Goal: Use online tool/utility: Utilize a website feature to perform a specific function

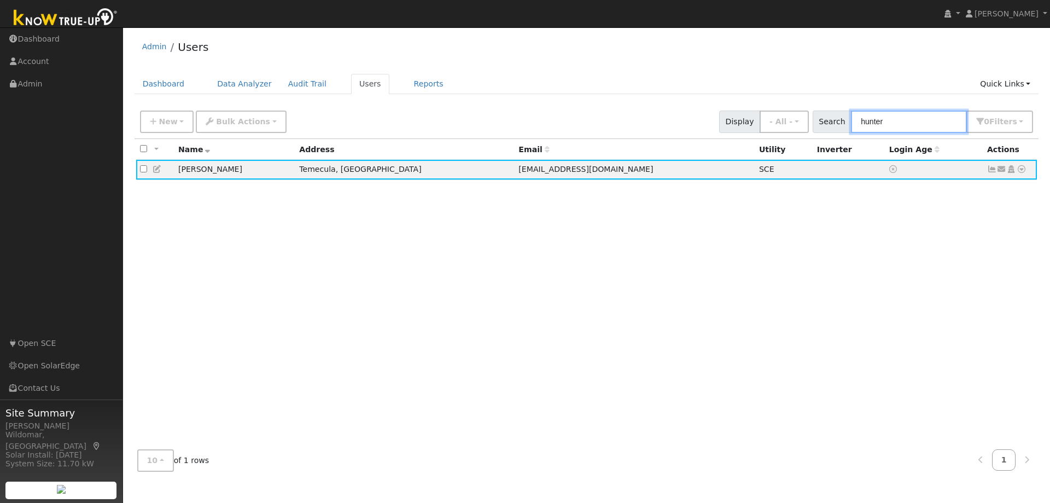
click at [875, 120] on input "hunter" at bounding box center [909, 121] width 116 height 22
type input "[PERSON_NAME]"
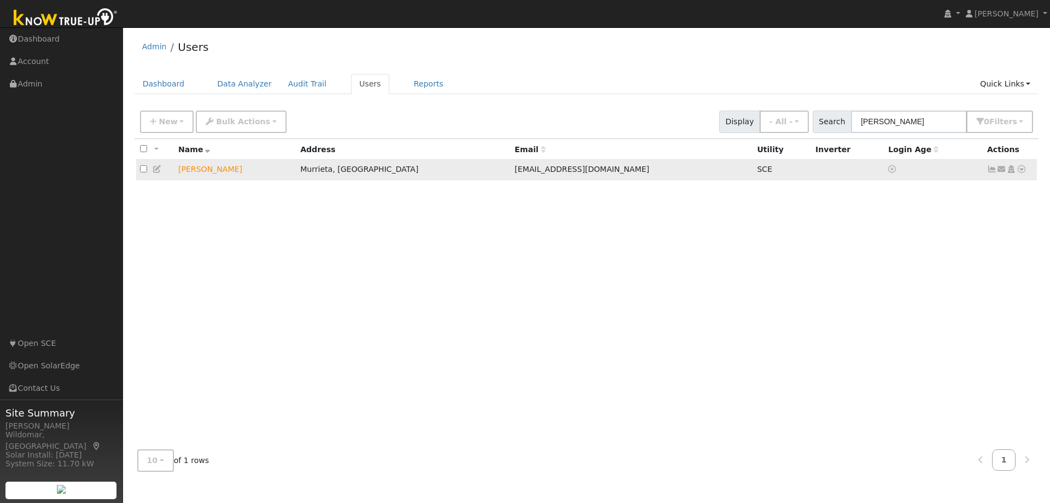
click at [995, 170] on icon at bounding box center [992, 169] width 10 height 8
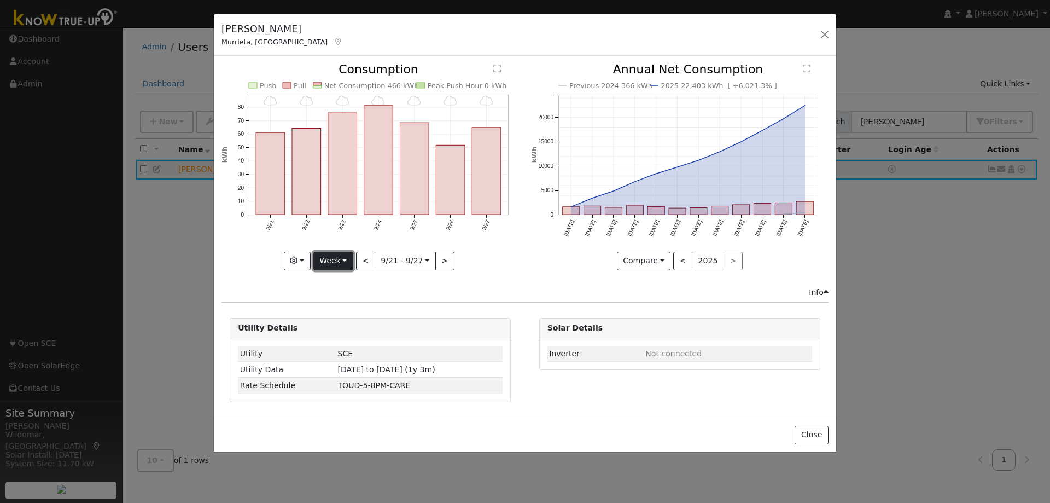
click at [339, 263] on button "Week" at bounding box center [333, 261] width 40 height 19
click at [348, 328] on link "Year" at bounding box center [352, 329] width 76 height 15
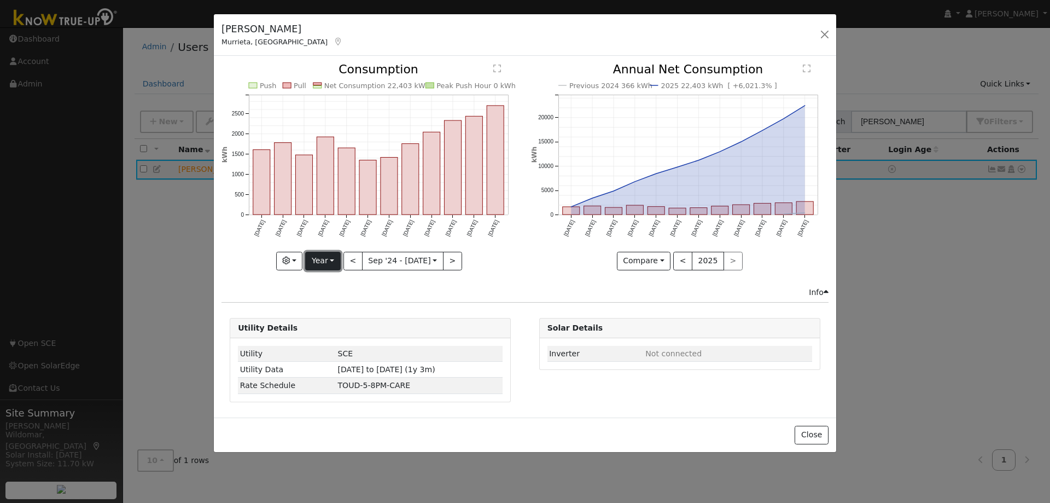
click at [324, 260] on button "Year" at bounding box center [322, 261] width 35 height 19
click at [336, 310] on link "Month" at bounding box center [344, 313] width 76 height 15
type input "2025-08-01"
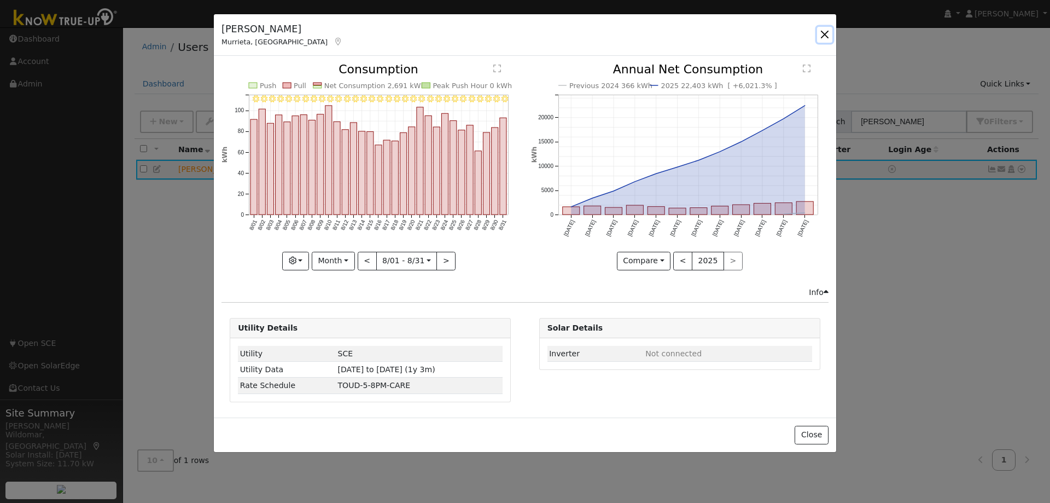
click at [822, 33] on button "button" at bounding box center [824, 34] width 15 height 15
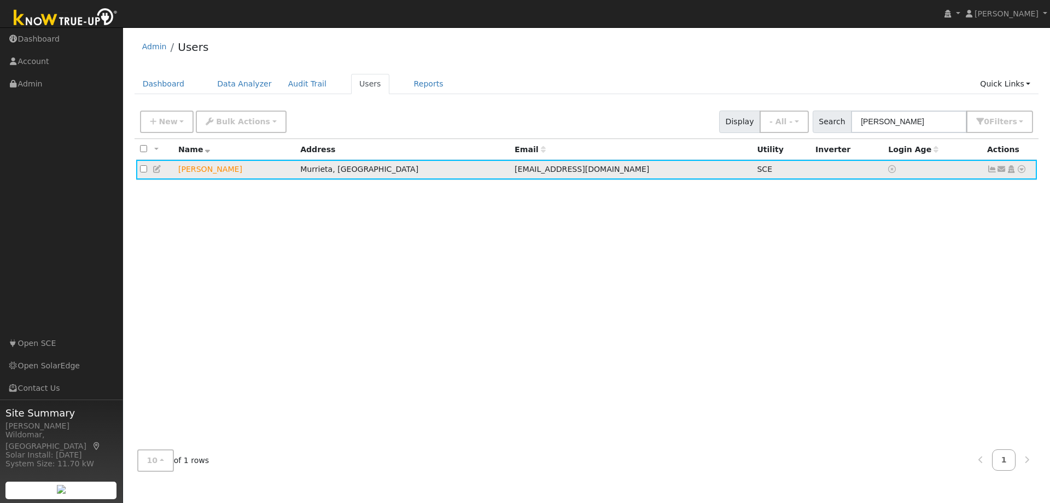
click at [1023, 172] on icon at bounding box center [1022, 169] width 10 height 8
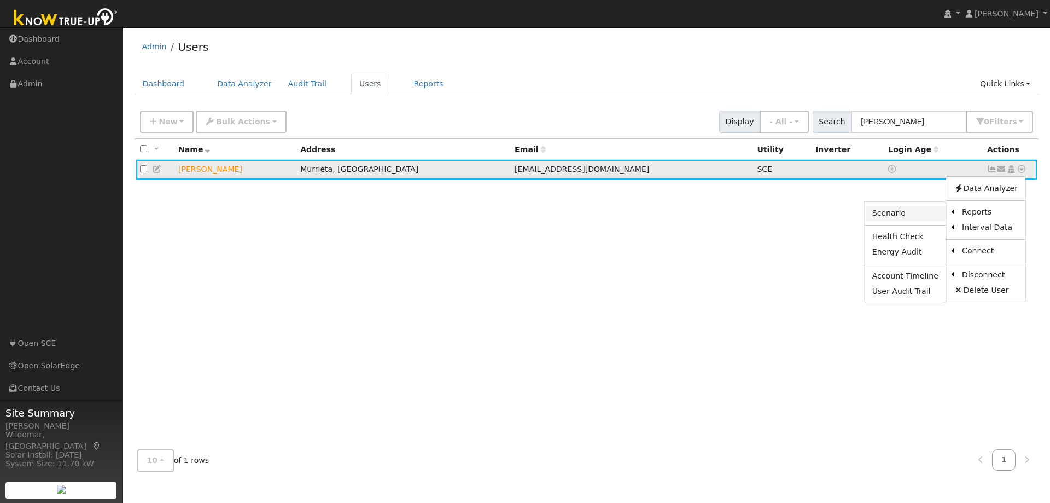
click at [898, 215] on link "Scenario" at bounding box center [905, 213] width 81 height 15
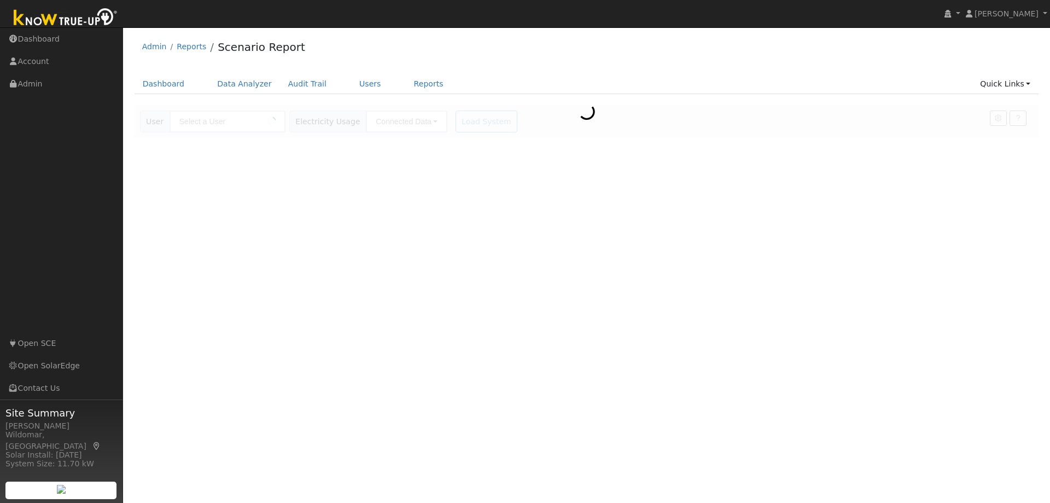
type input "[PERSON_NAME]"
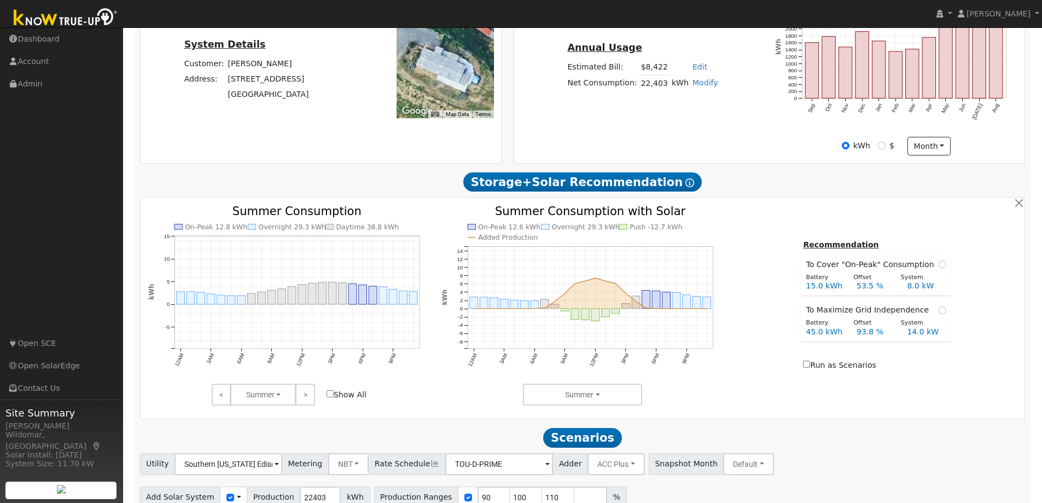
scroll to position [329, 0]
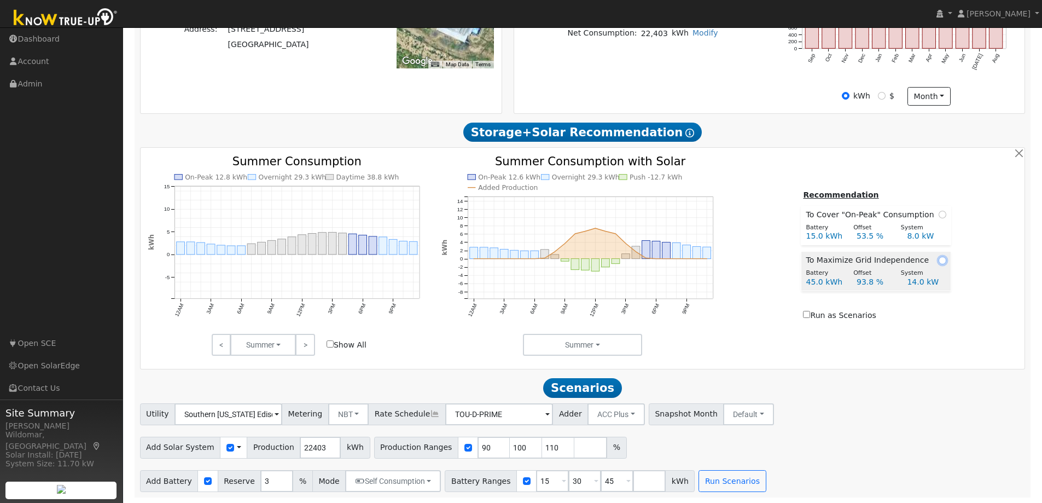
click at [938, 260] on input "radio" at bounding box center [942, 260] width 8 height 8
radio input "true"
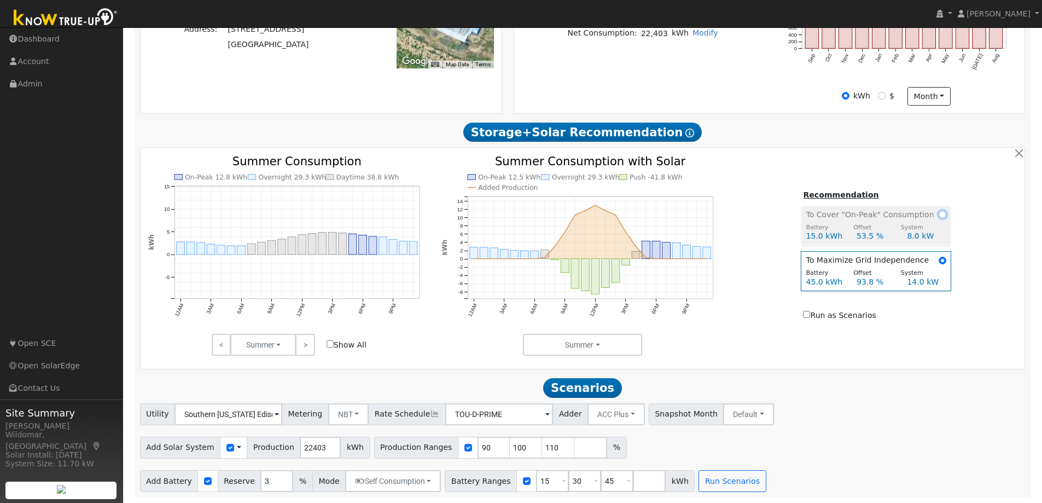
click at [938, 217] on input "radio" at bounding box center [942, 215] width 8 height 8
radio input "true"
radio input "false"
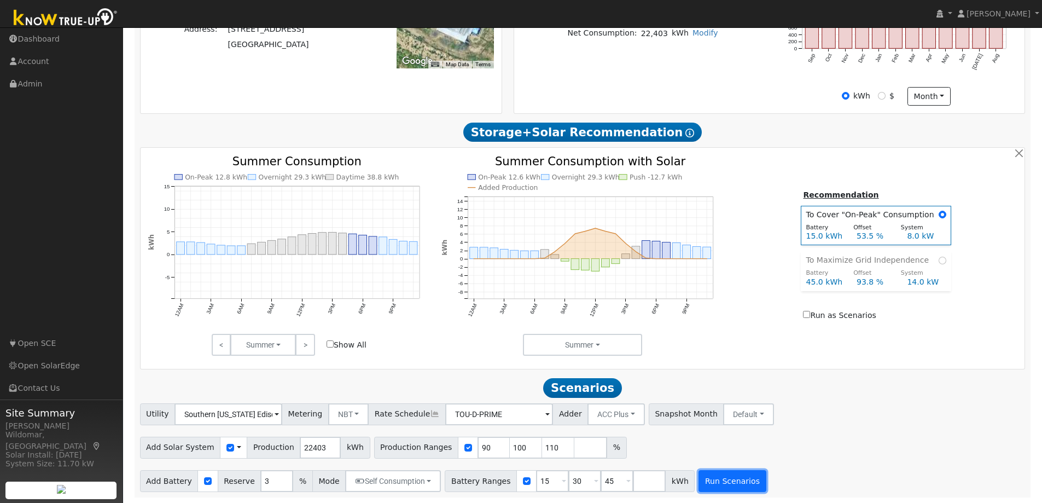
click at [698, 479] on button "Run Scenarios" at bounding box center [731, 481] width 67 height 22
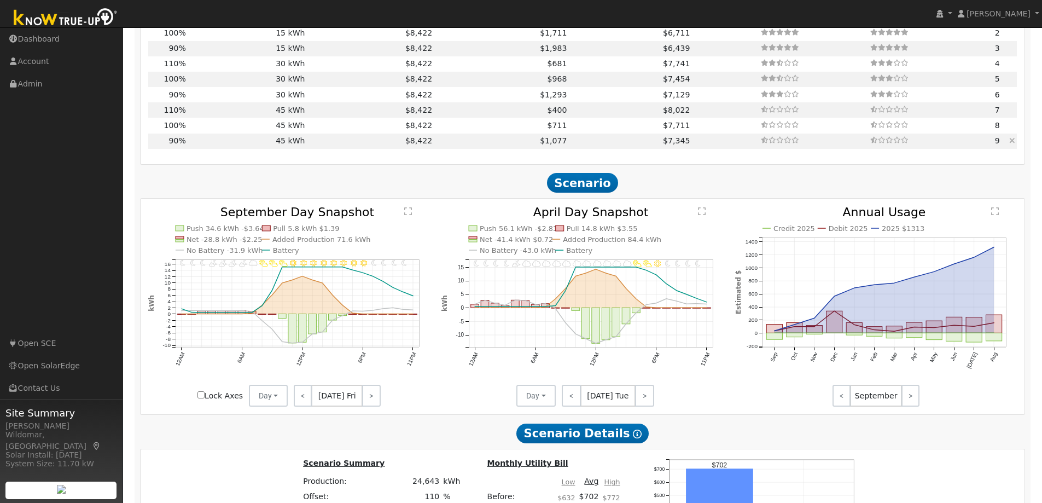
scroll to position [782, 0]
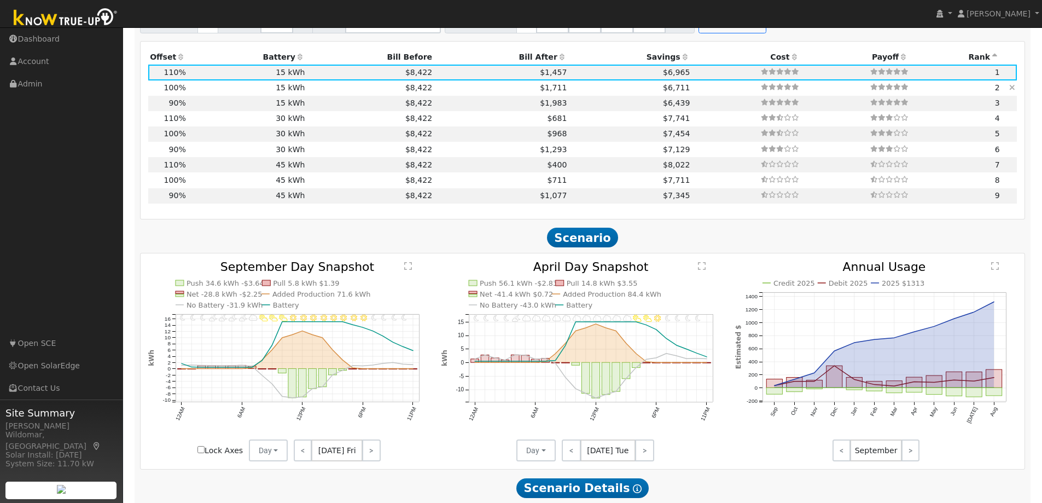
click at [548, 95] on td "$1,711" at bounding box center [501, 87] width 135 height 15
type input "14.9"
type input "$15,831"
type input "$9,924"
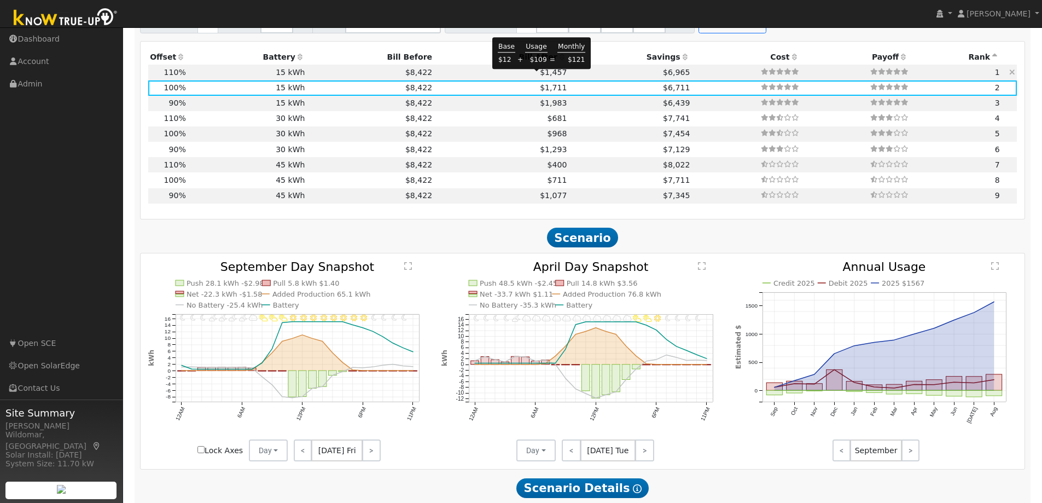
click at [540, 77] on span "$1,457" at bounding box center [553, 72] width 27 height 9
type input "16.4"
type input "$17,414"
type input "$10,399"
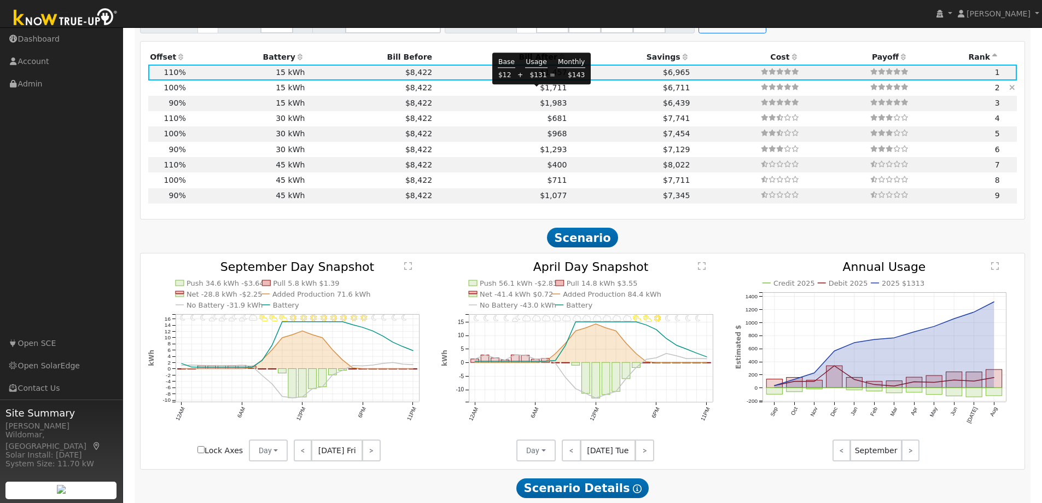
click at [543, 92] on span "$1,711" at bounding box center [553, 87] width 27 height 9
type input "14.9"
type input "$15,831"
type input "$9,924"
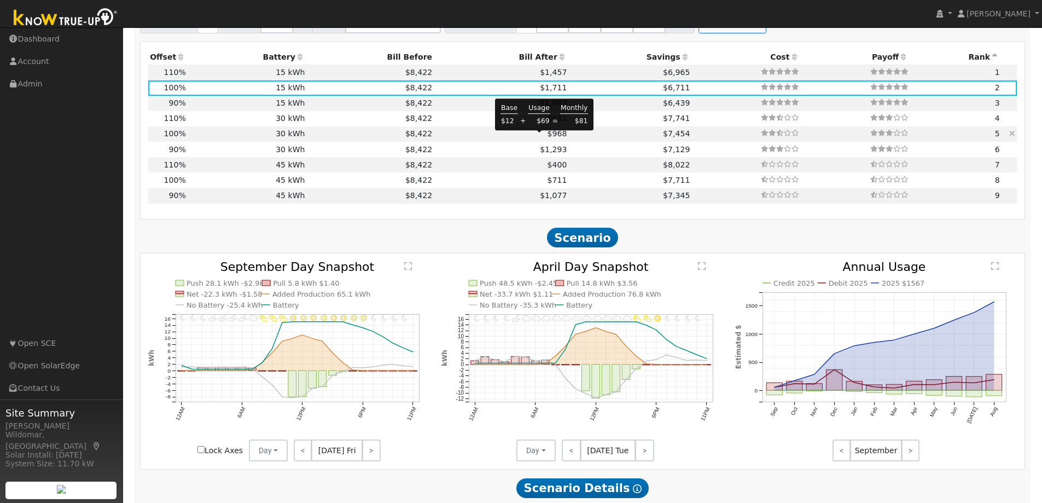
click at [547, 138] on span "$968" at bounding box center [557, 133] width 20 height 9
type input "$34,500"
type input "$15,099"
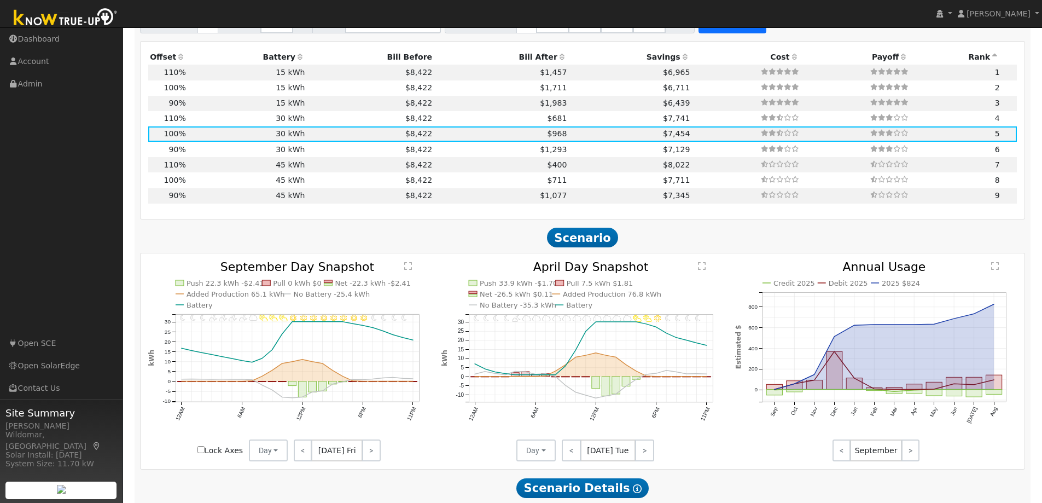
scroll to position [727, 0]
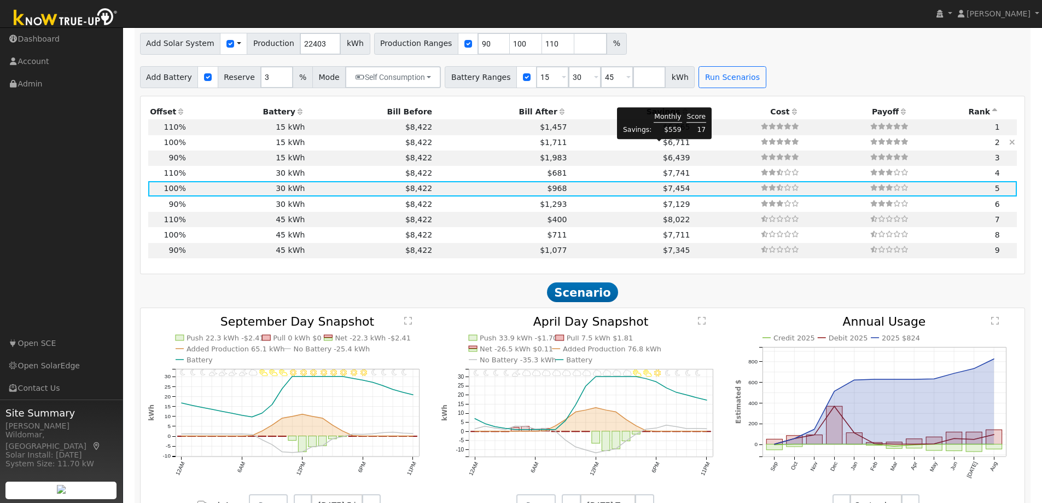
click at [664, 147] on span "$6,711" at bounding box center [676, 142] width 27 height 9
type input "$17,250"
type input "$9,924"
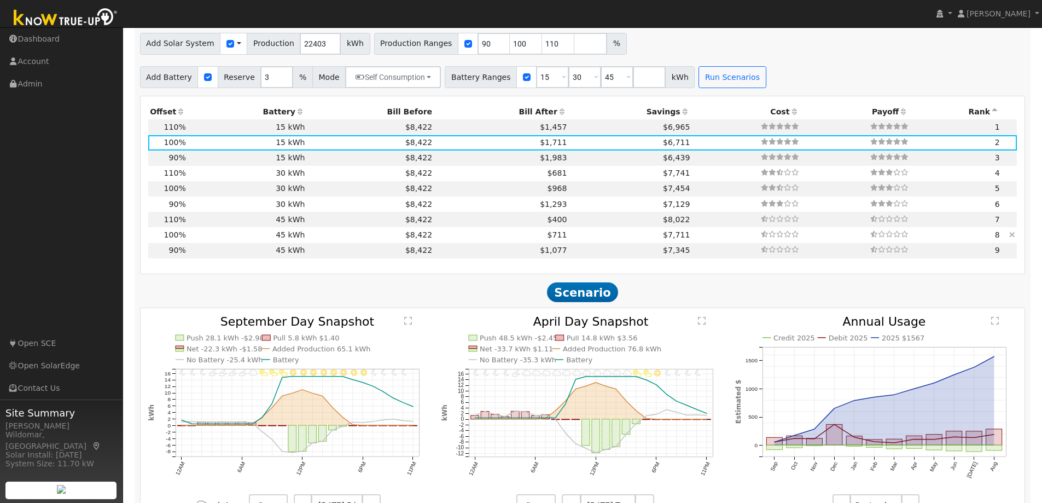
click at [569, 238] on td "$7,711" at bounding box center [630, 234] width 123 height 15
type input "$51,750"
type input "$20,274"
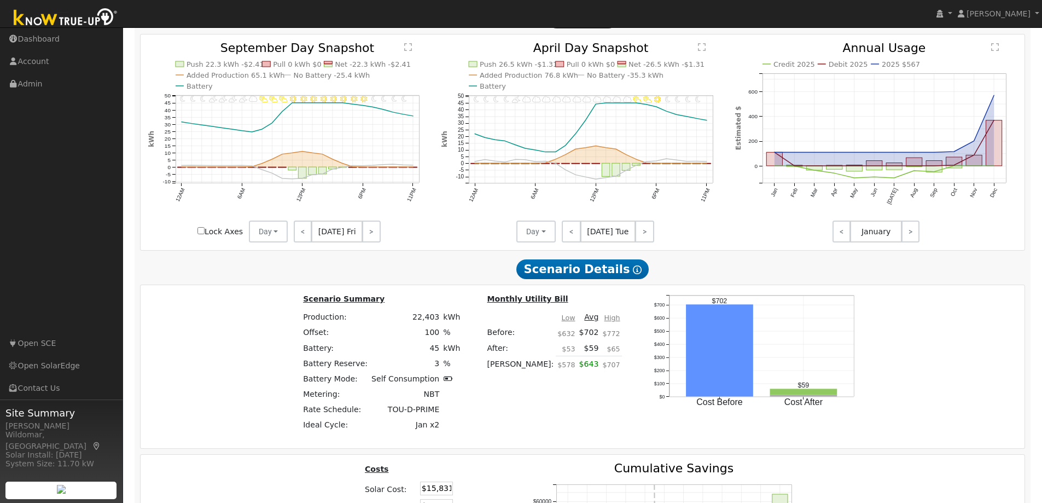
scroll to position [782, 0]
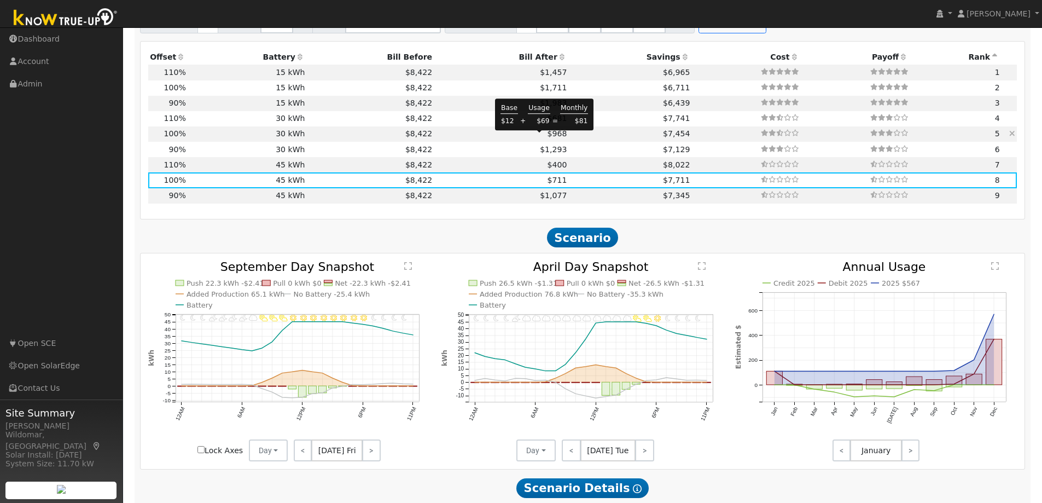
click at [547, 137] on span "$968" at bounding box center [557, 133] width 20 height 9
type input "$34,500"
type input "$15,099"
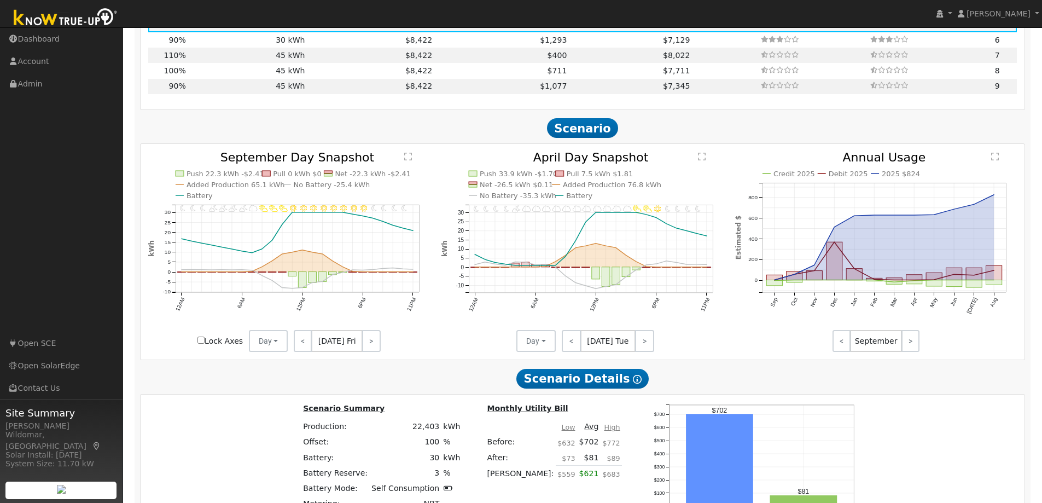
scroll to position [727, 0]
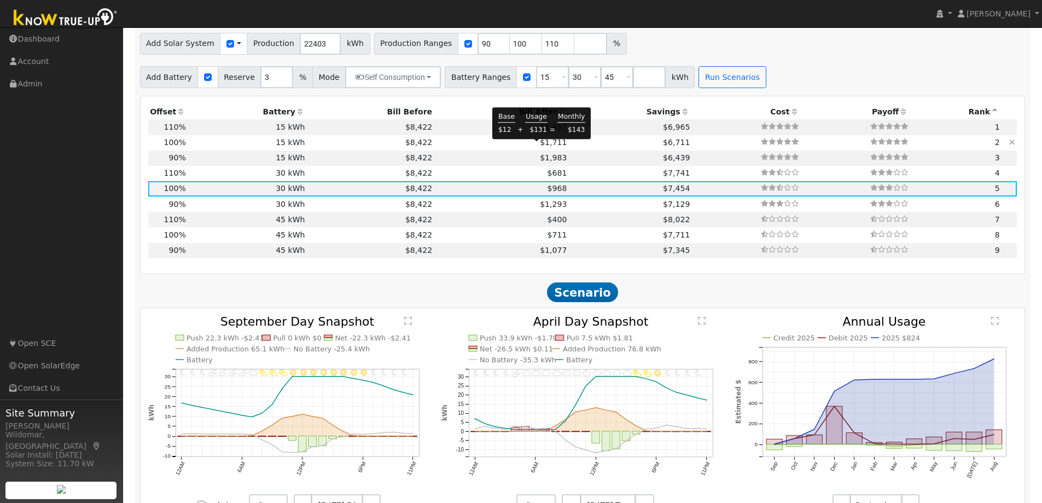
click at [540, 147] on span "$1,711" at bounding box center [553, 142] width 27 height 9
type input "$17,250"
type input "$9,924"
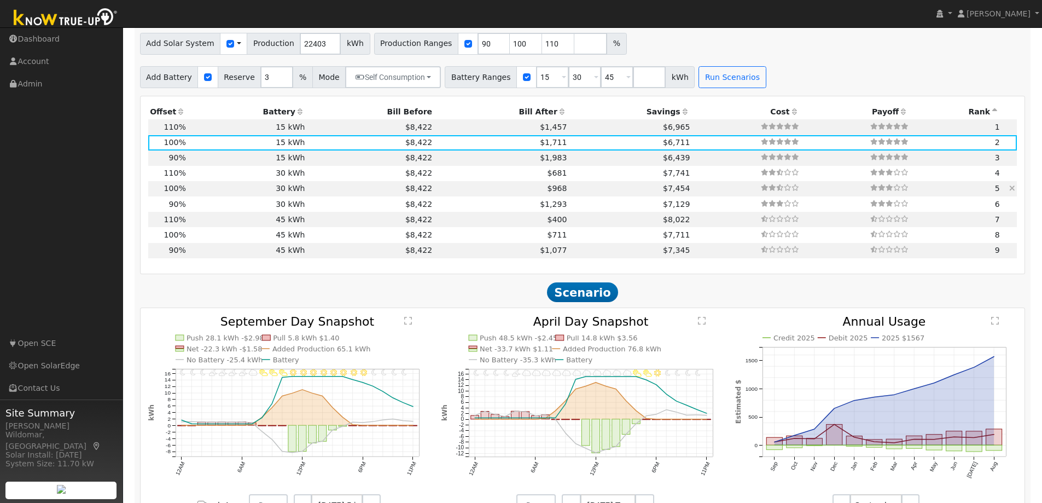
click at [478, 195] on td "$968" at bounding box center [501, 188] width 135 height 15
type input "$34,500"
type input "$15,099"
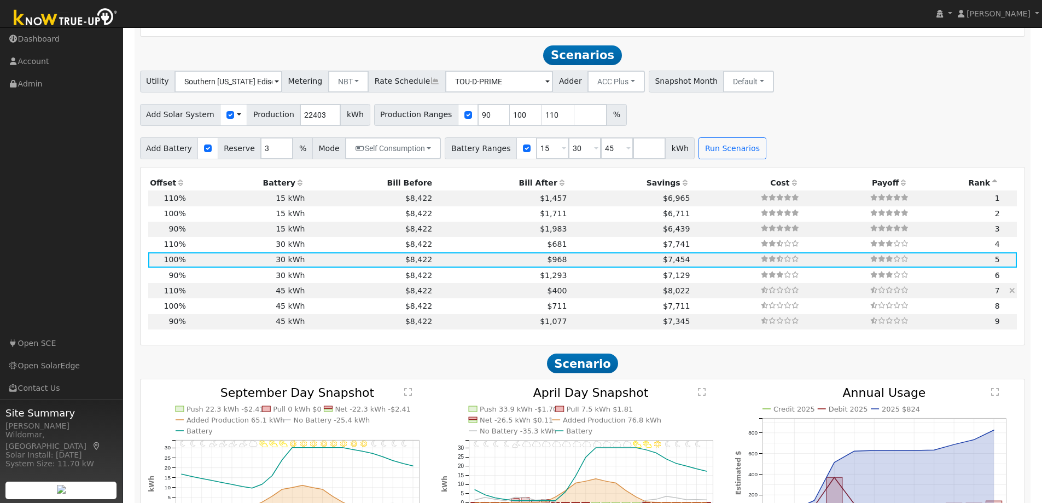
scroll to position [711, 0]
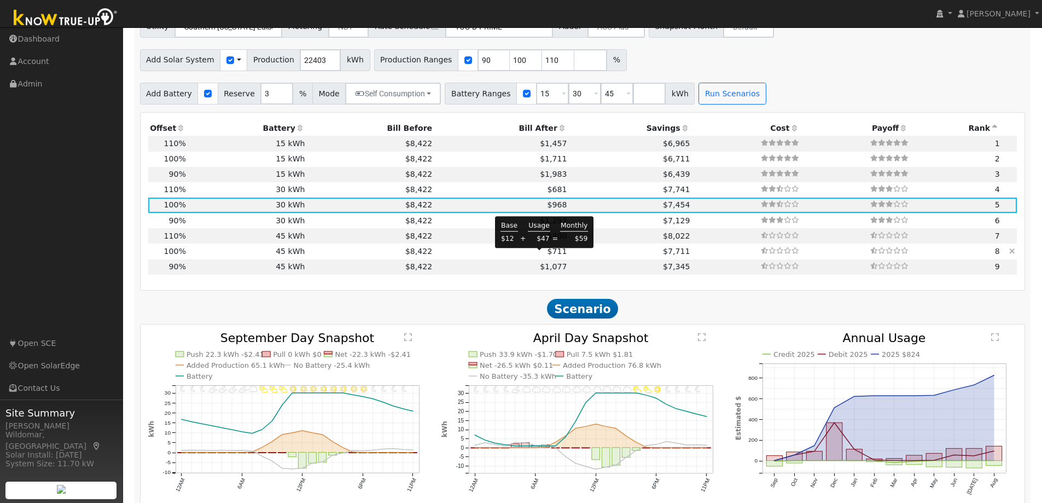
click at [547, 255] on span "$711" at bounding box center [557, 251] width 20 height 9
type input "$51,750"
type input "$20,274"
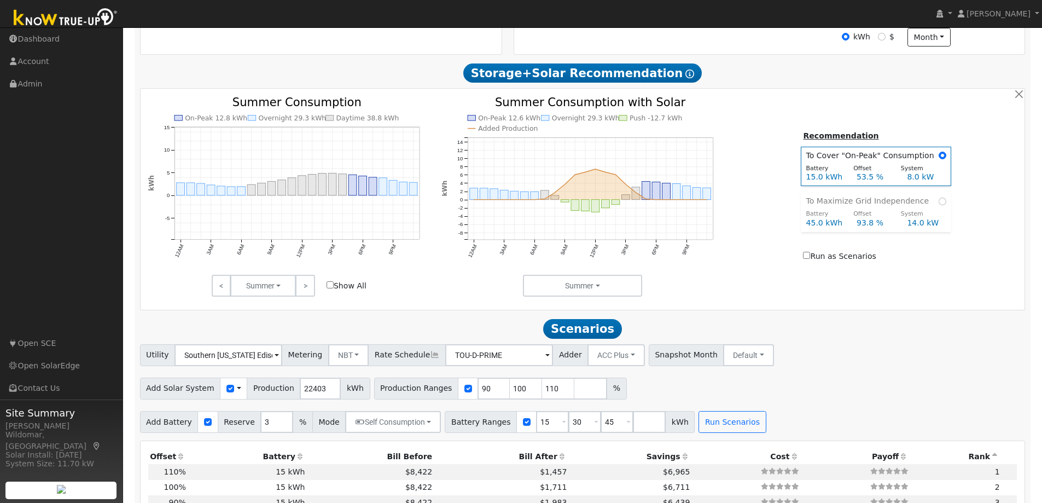
scroll to position [602, 0]
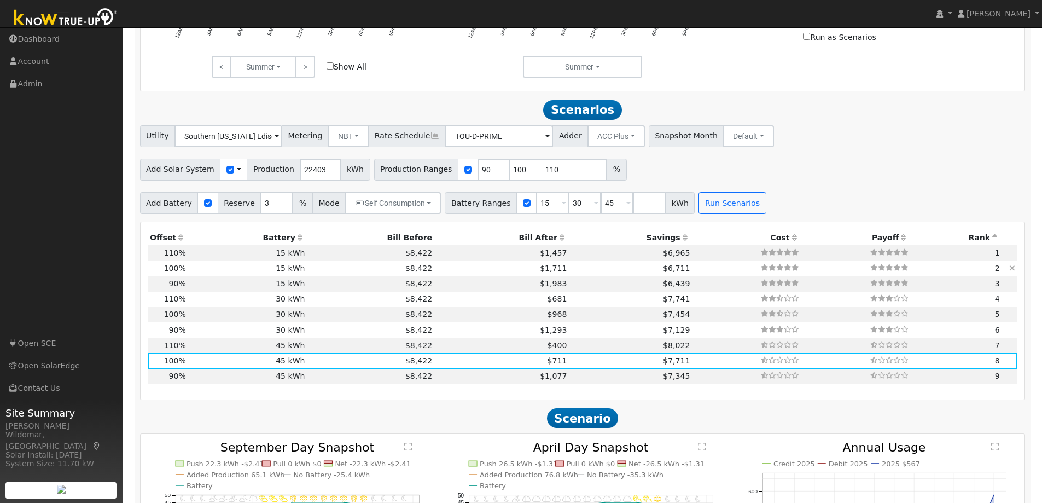
click at [569, 274] on td "$6,711" at bounding box center [630, 268] width 123 height 15
type input "$17,250"
type input "$9,924"
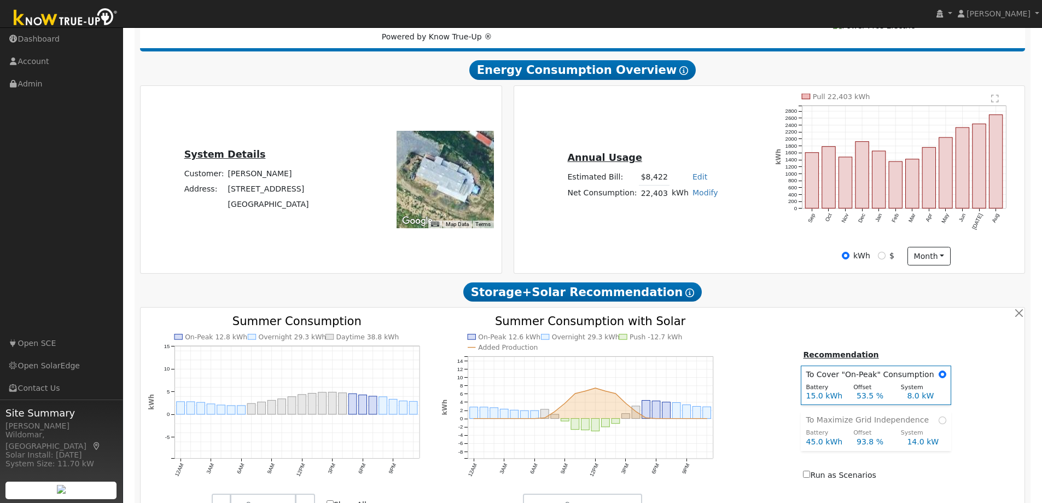
scroll to position [0, 0]
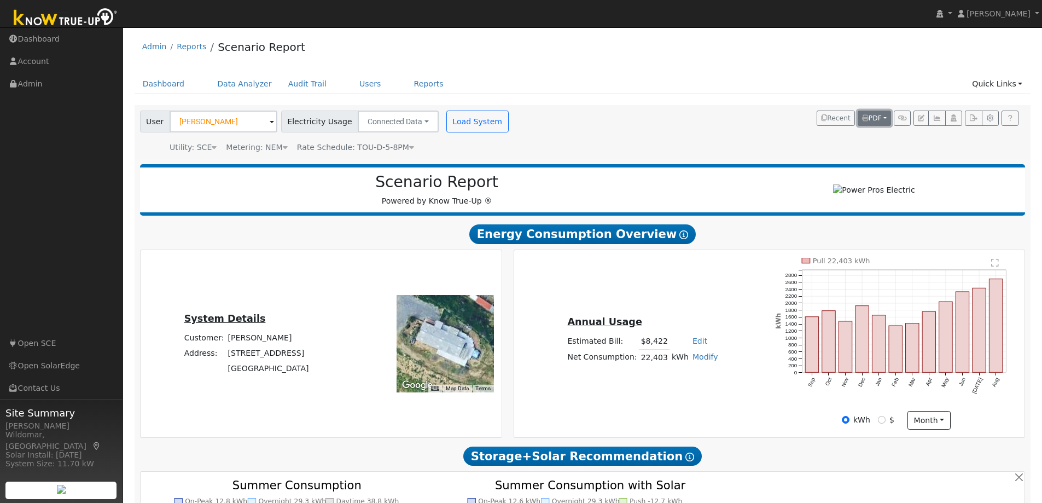
click at [873, 118] on span "PDF" at bounding box center [872, 118] width 20 height 8
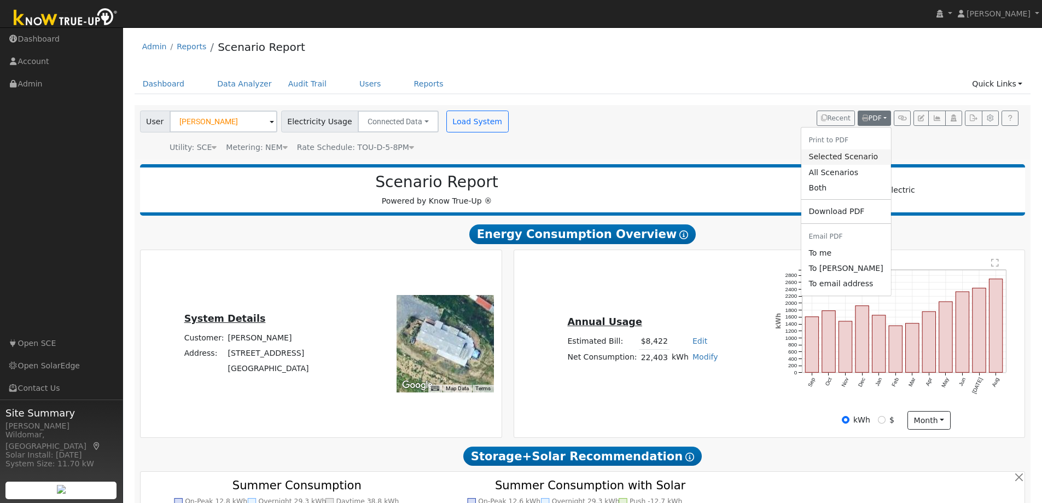
click at [849, 156] on link "Selected Scenario" at bounding box center [846, 156] width 90 height 15
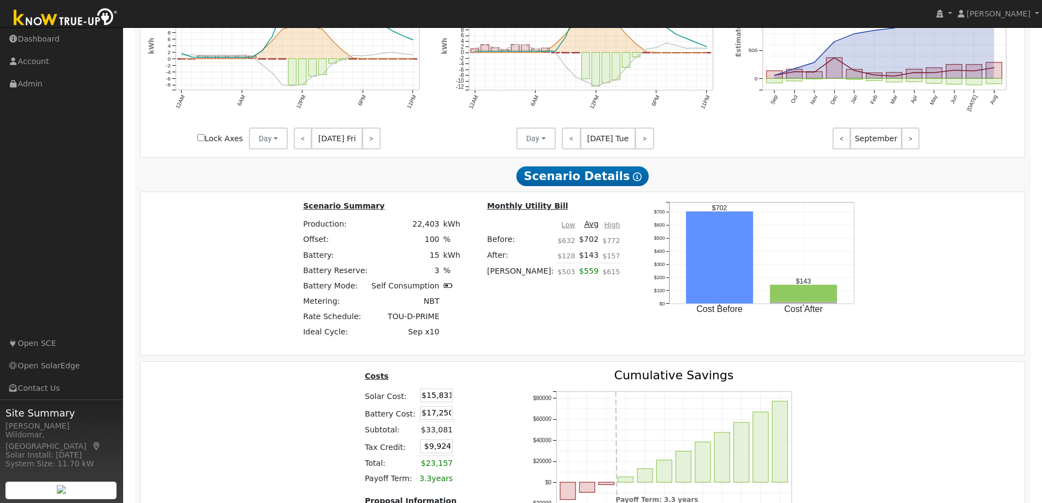
scroll to position [1203, 0]
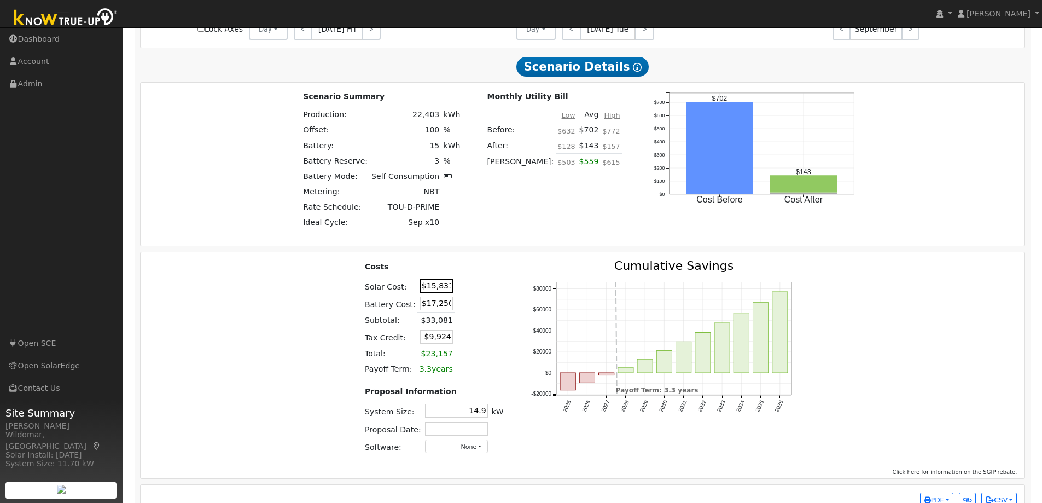
click at [425, 293] on input "$15,831" at bounding box center [436, 286] width 33 height 14
type input "$45,000"
type input "$18,675"
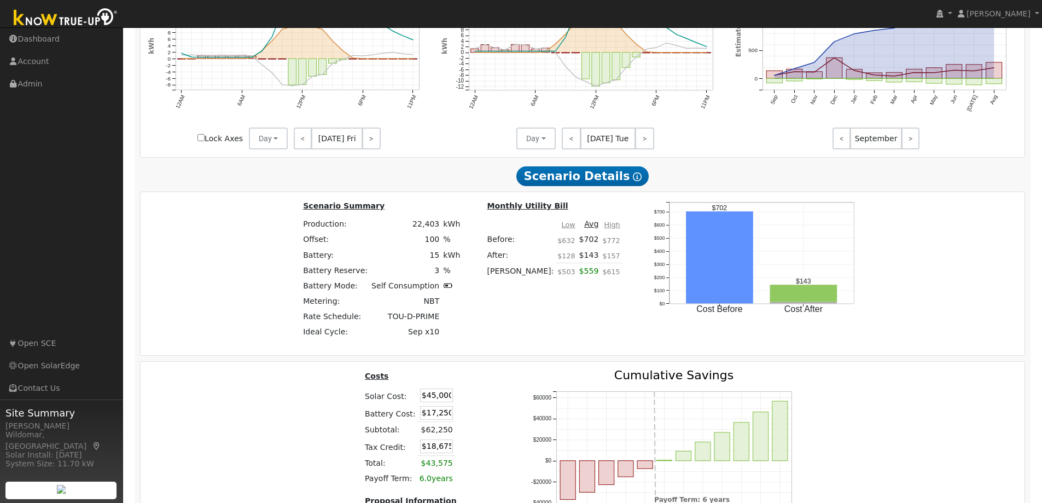
scroll to position [1233, 0]
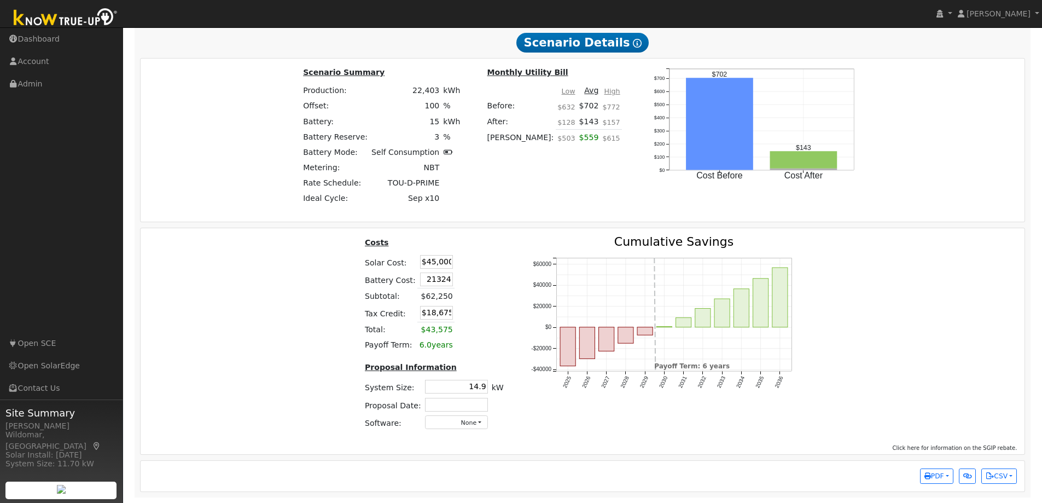
type input "$21,324"
type input "$19,897"
click at [940, 476] on span "PDF" at bounding box center [934, 476] width 20 height 8
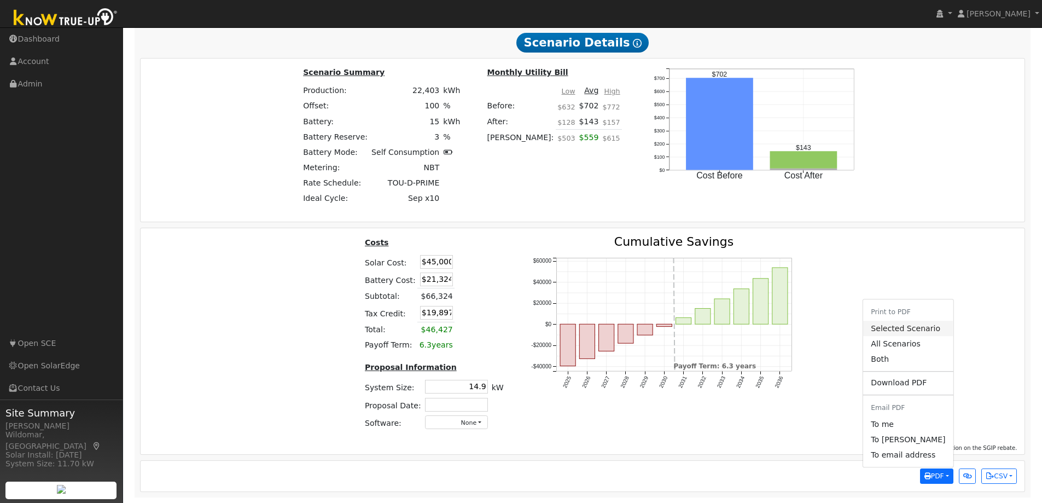
click at [910, 329] on link "Selected Scenario" at bounding box center [908, 327] width 90 height 15
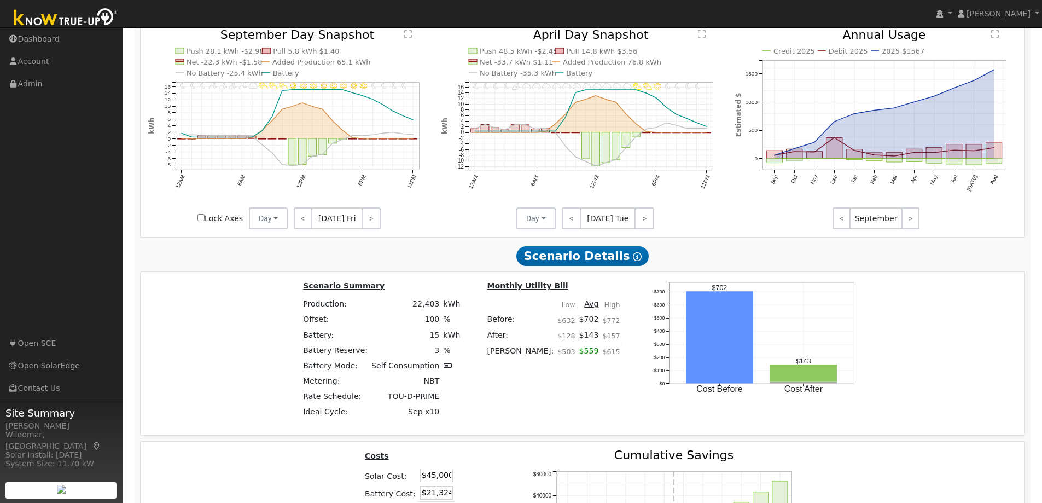
scroll to position [741, 0]
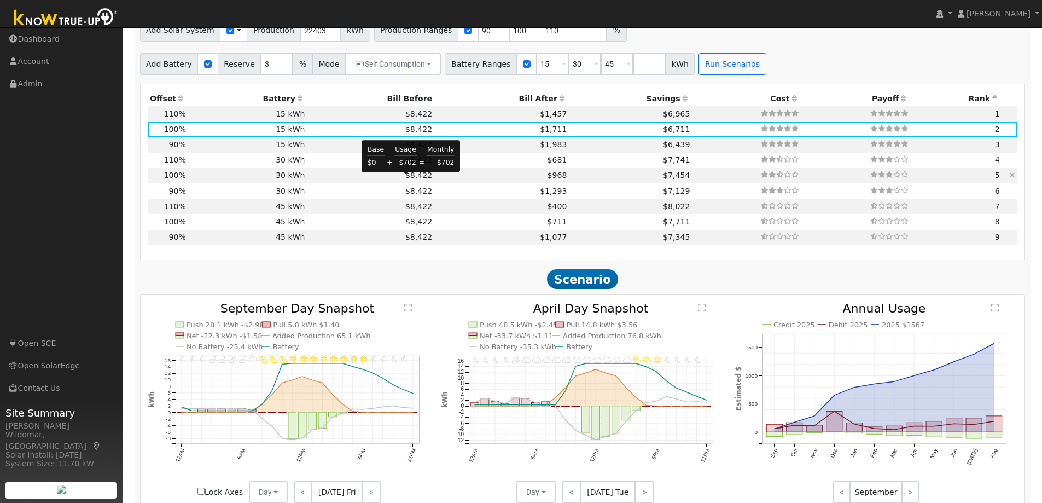
drag, startPoint x: 408, startPoint y: 179, endPoint x: 439, endPoint y: 177, distance: 31.2
click at [408, 179] on span "$8,422" at bounding box center [418, 175] width 27 height 9
type input "$15,831"
type input "$34,500"
type input "$15,099"
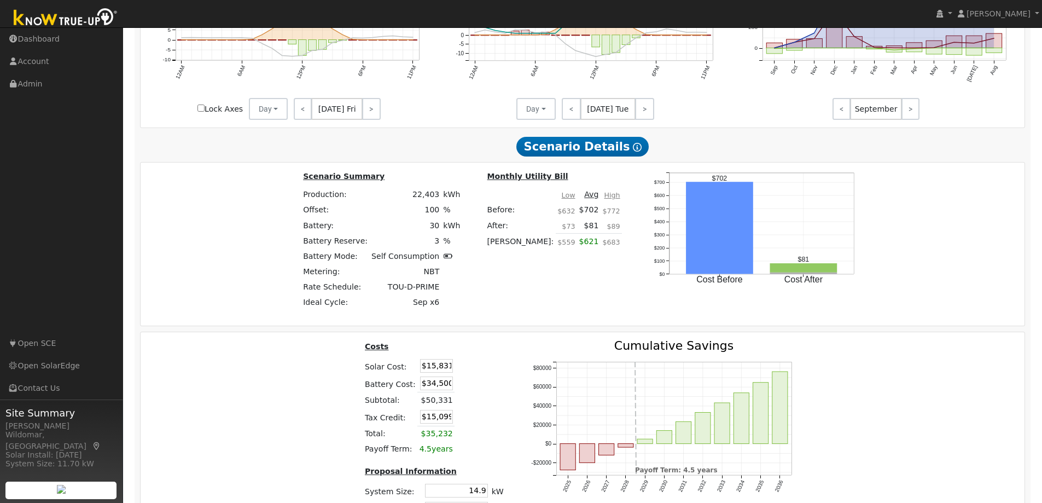
scroll to position [1233, 0]
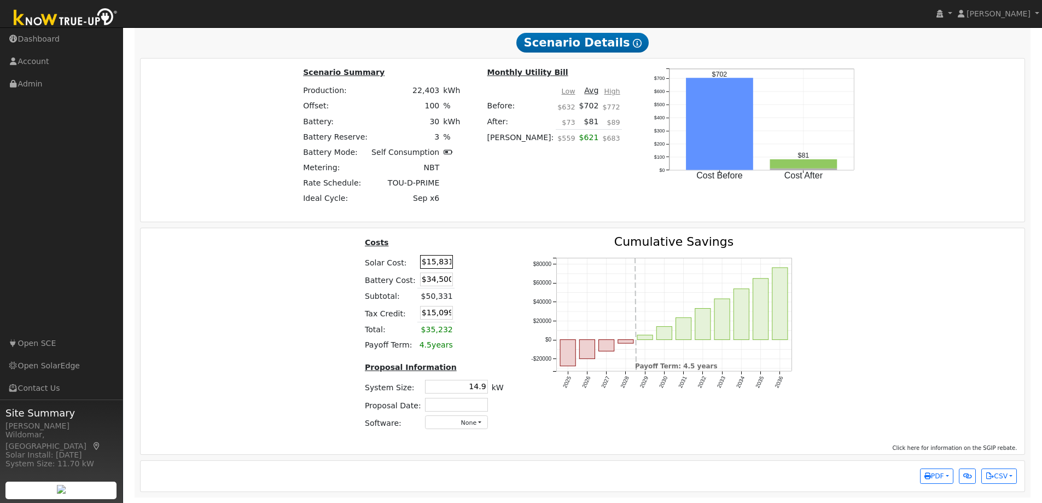
click at [433, 262] on input "$15,831" at bounding box center [436, 262] width 33 height 14
type input "$45,000"
type input "$23,850"
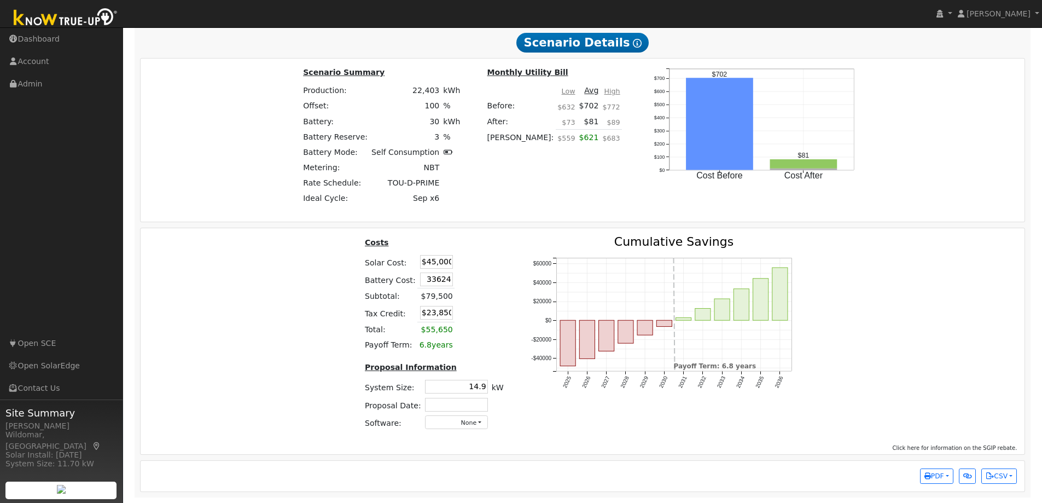
type input "$33,624"
type input "$23,587"
click at [939, 470] on button "PDF" at bounding box center [936, 475] width 33 height 15
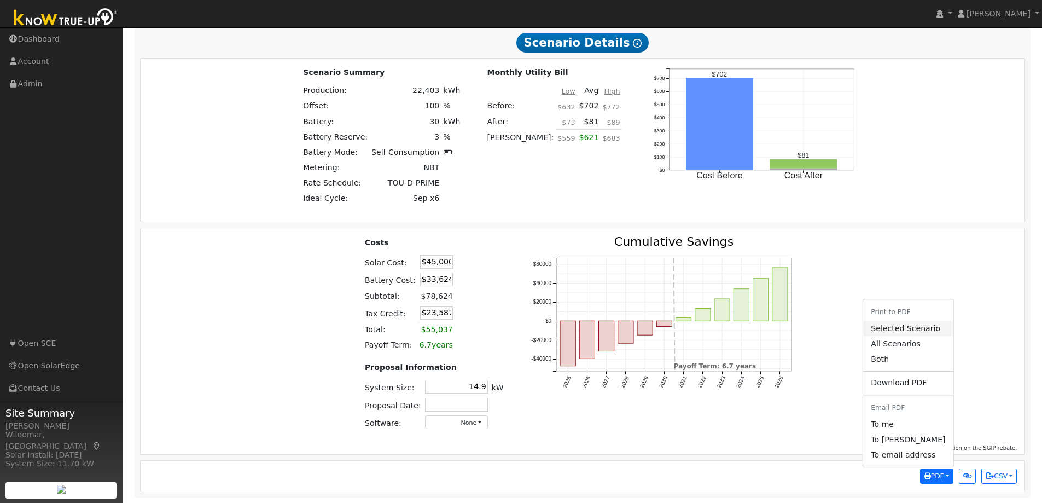
click at [902, 328] on link "Selected Scenario" at bounding box center [908, 327] width 90 height 15
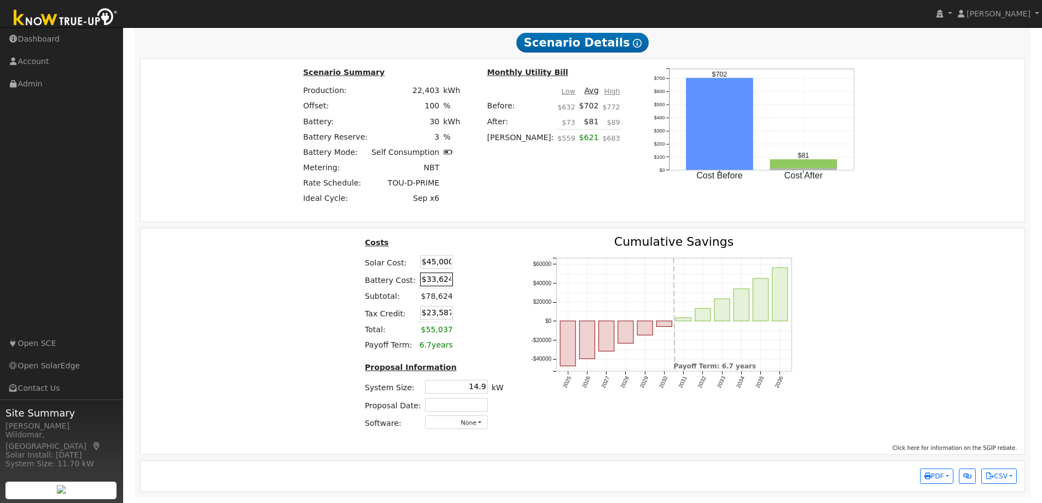
click at [434, 277] on input "$33,624" at bounding box center [436, 279] width 33 height 14
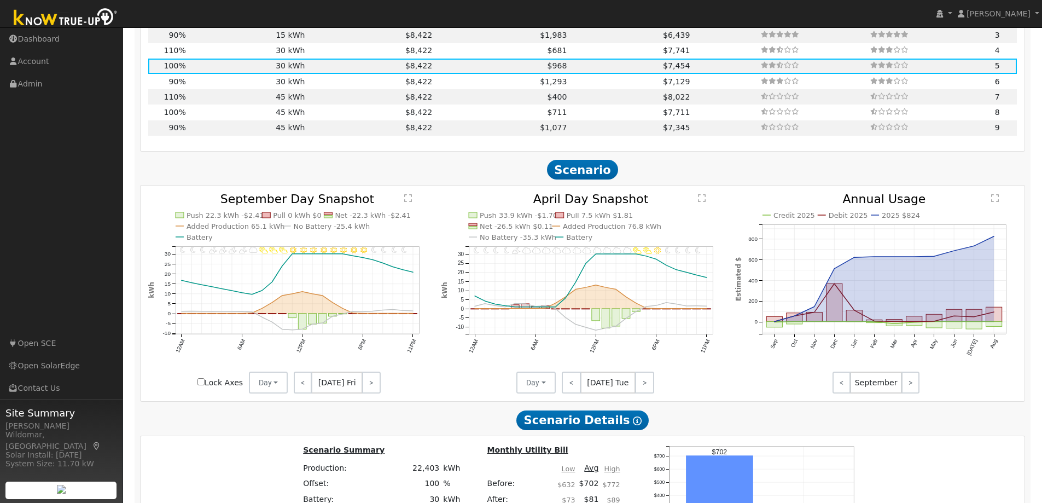
scroll to position [795, 0]
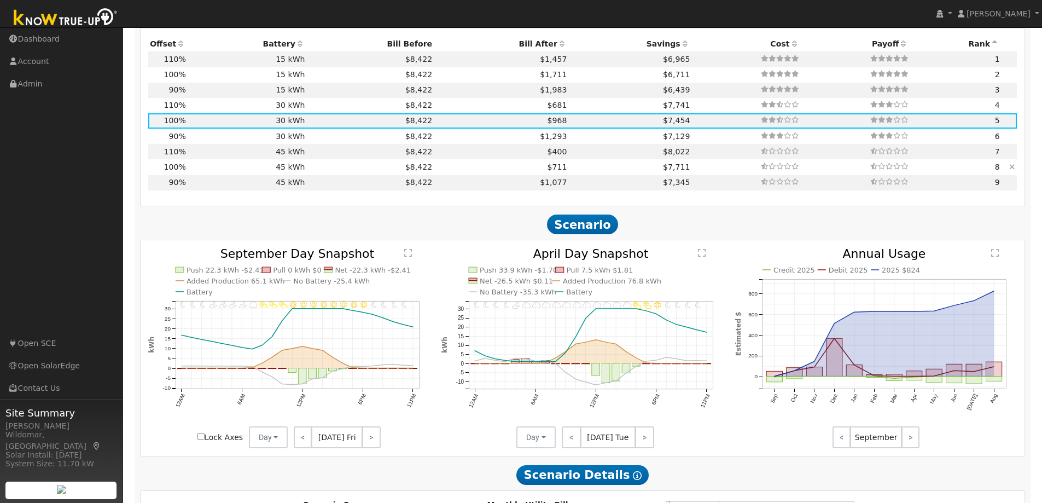
type input "$47"
type input "$13,514"
click at [294, 172] on td "45 kWh" at bounding box center [247, 166] width 119 height 15
type input "$15,831"
type input "$51,750"
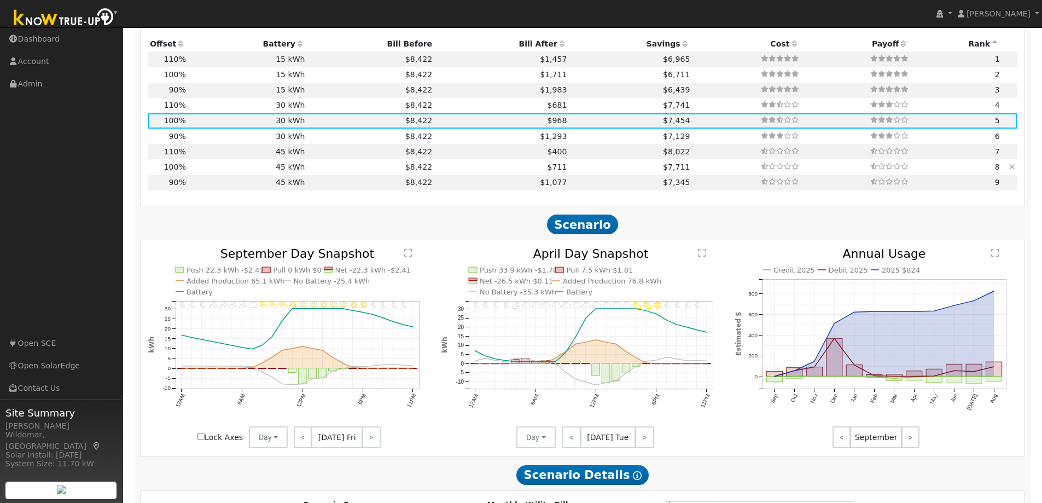
type input "$20,274"
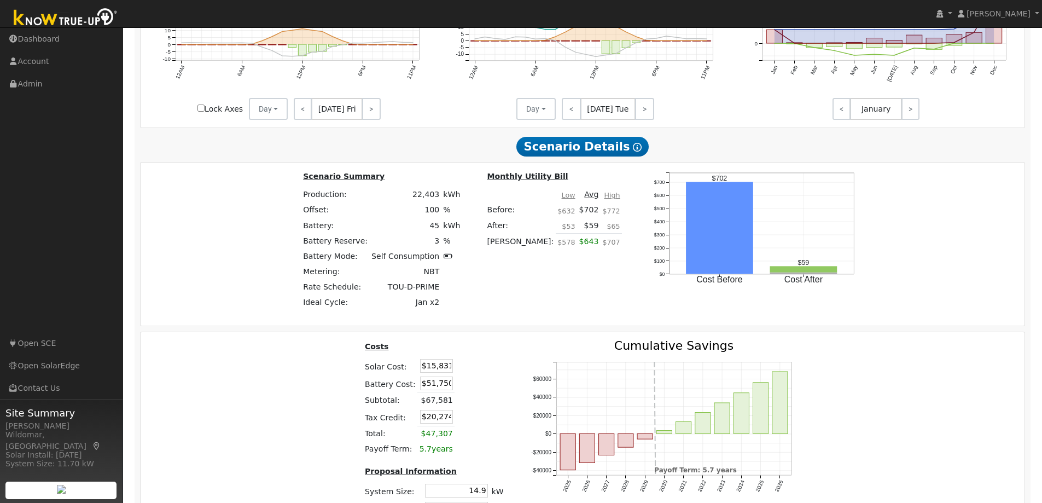
scroll to position [1233, 0]
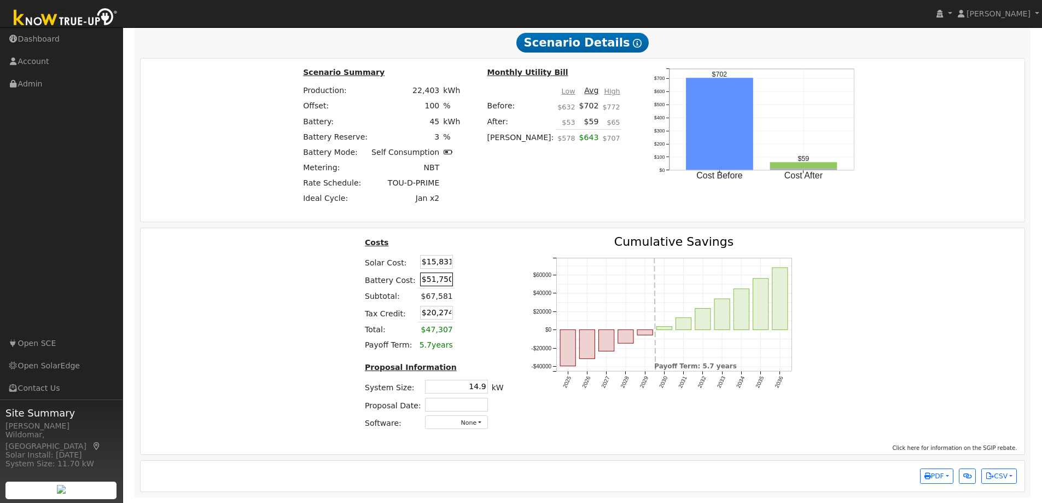
click at [430, 283] on input "$51,750" at bounding box center [436, 279] width 33 height 14
type input "$47,457"
type input "$18,986"
type input "$45,000"
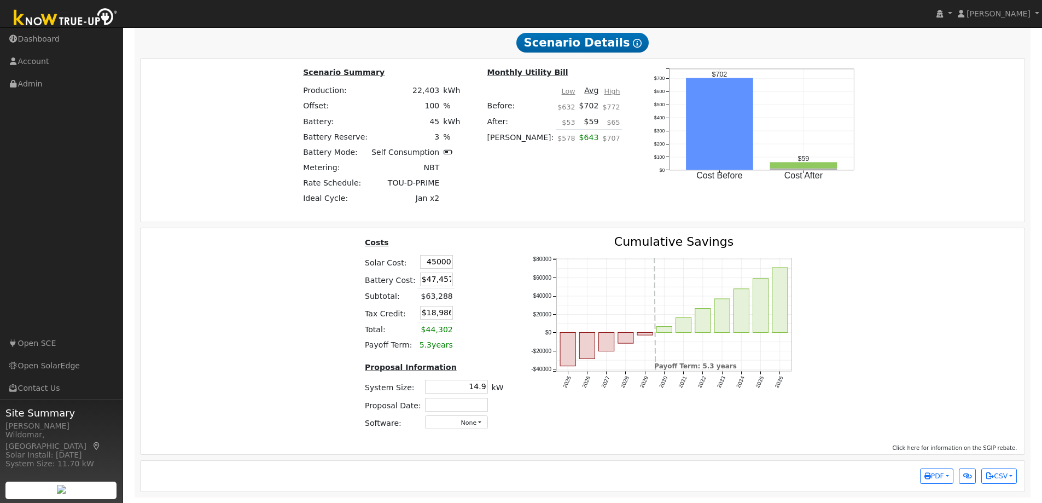
type input "$27,737"
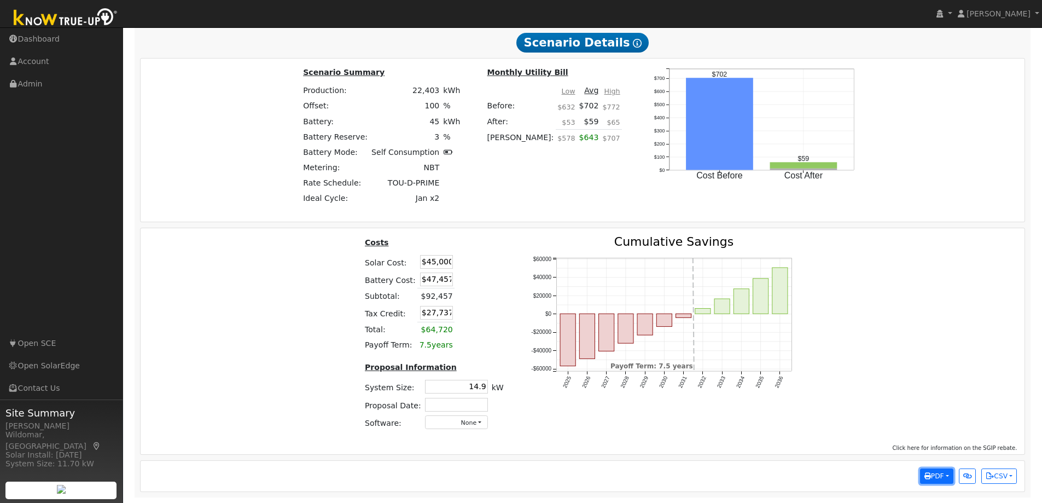
click at [932, 473] on span "PDF" at bounding box center [934, 476] width 20 height 8
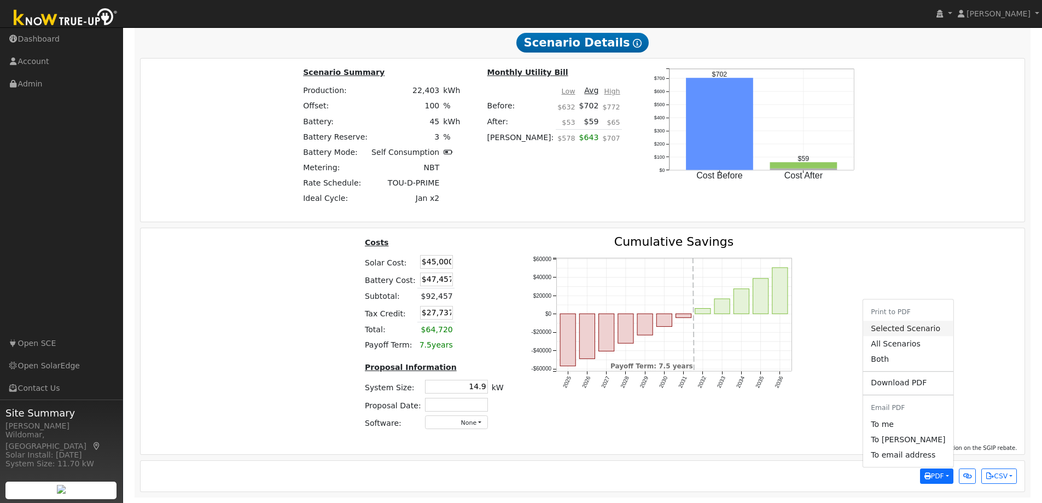
click at [908, 328] on link "Selected Scenario" at bounding box center [908, 327] width 90 height 15
